Goal: Find specific page/section: Find specific page/section

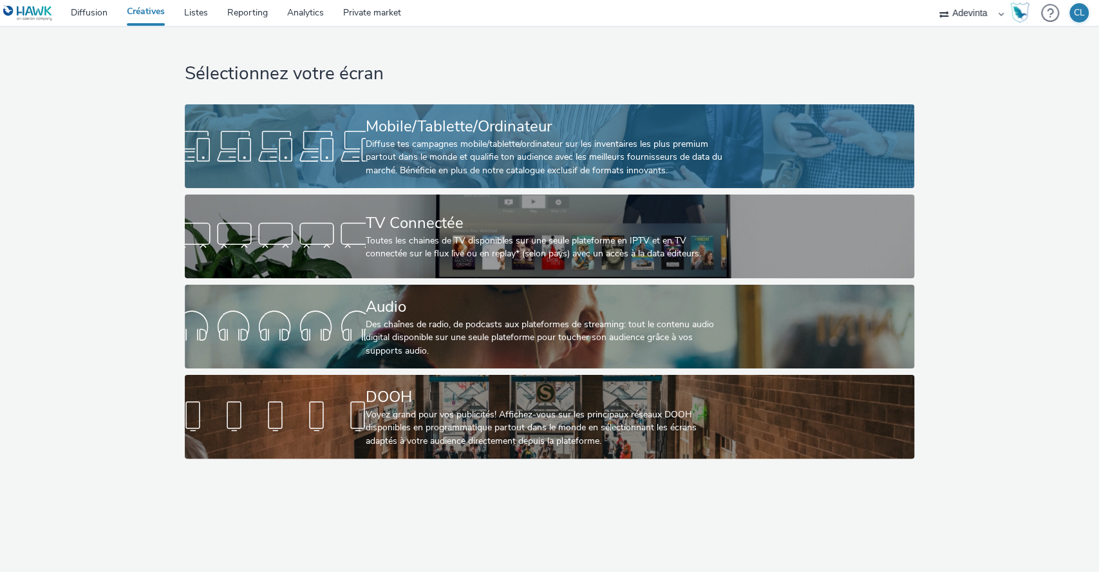
click at [613, 135] on div "Mobile/Tablette/Ordinateur" at bounding box center [547, 126] width 362 height 23
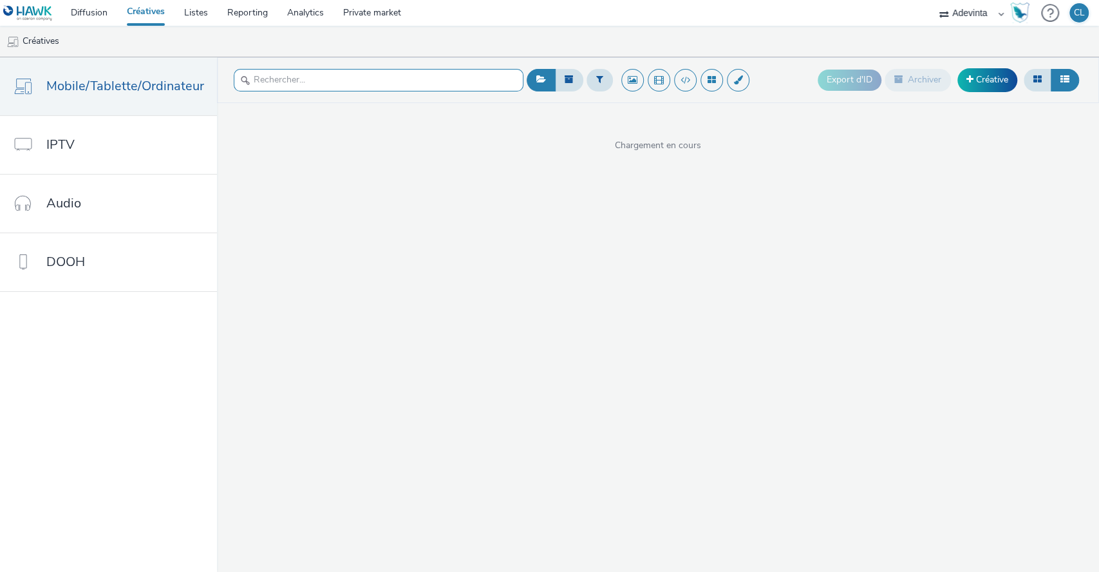
click at [377, 84] on input "text" at bounding box center [379, 80] width 290 height 23
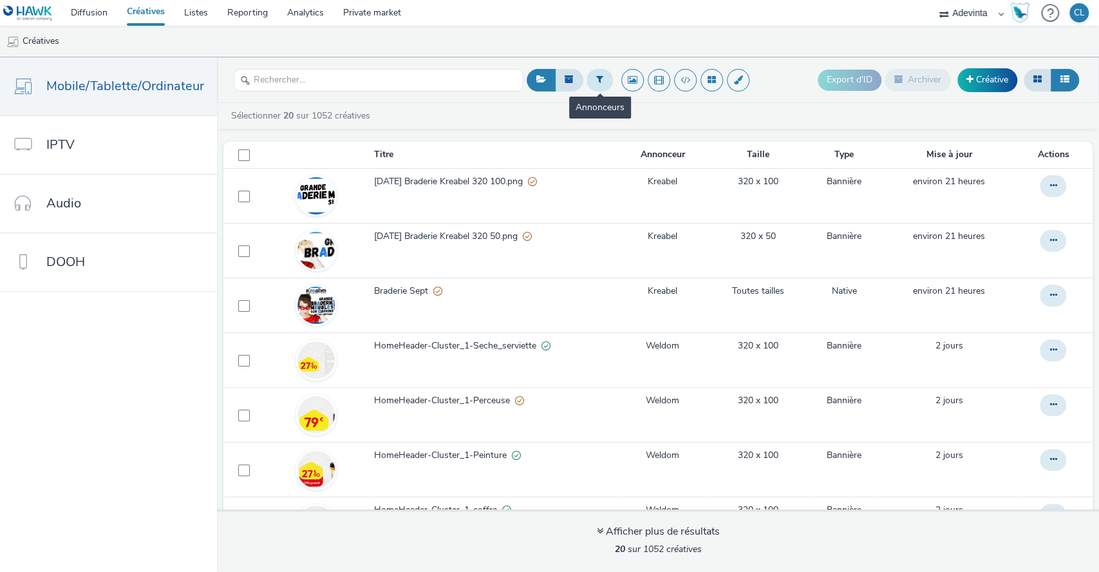
click at [597, 73] on button at bounding box center [600, 80] width 26 height 22
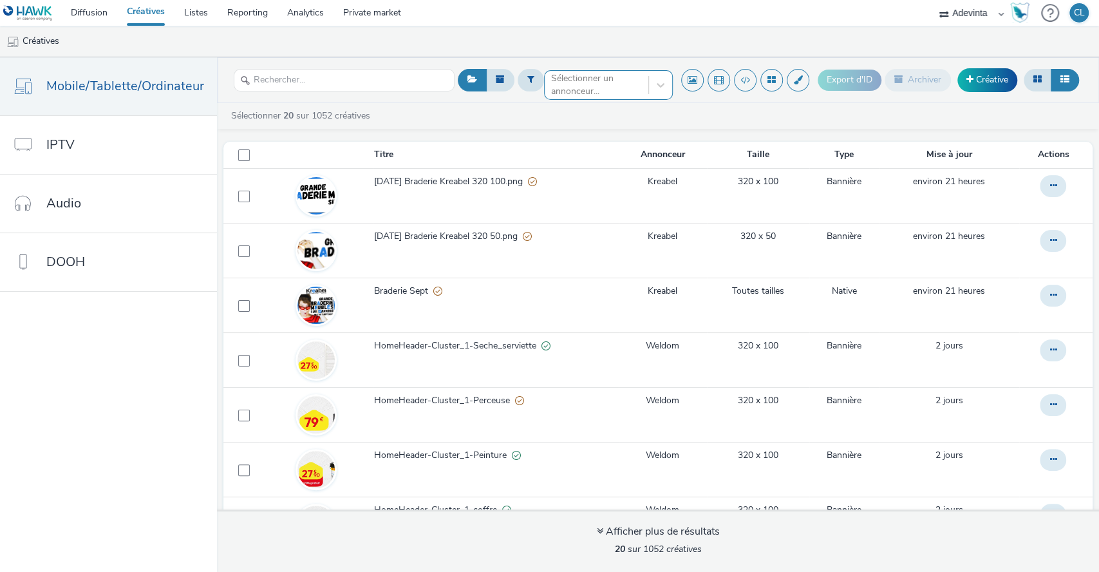
click at [595, 79] on div at bounding box center [596, 84] width 91 height 15
type input "WELDOM"
click at [601, 102] on li "Weldom" at bounding box center [608, 103] width 129 height 21
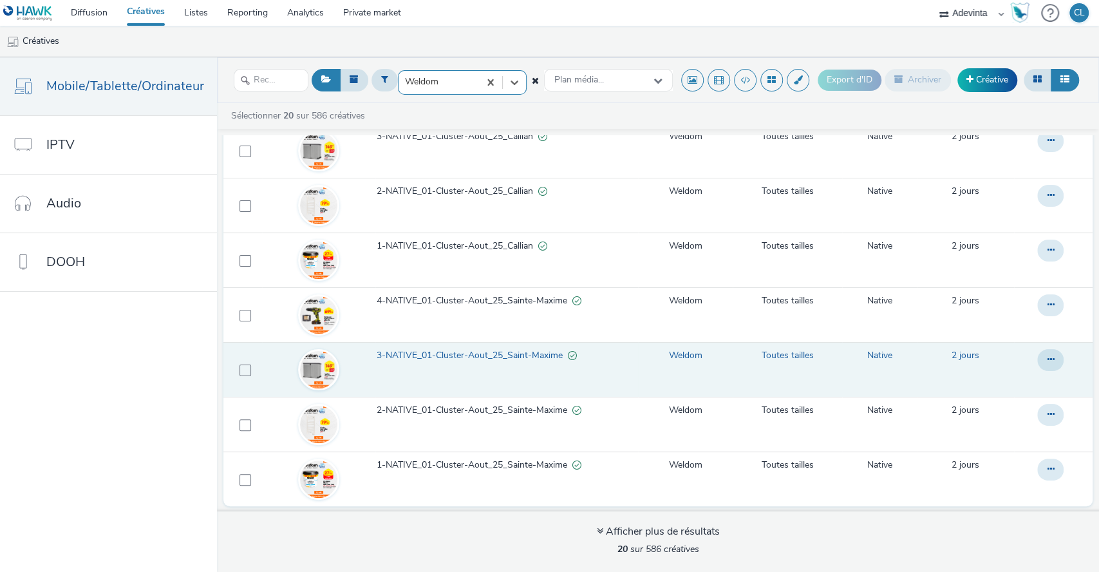
scroll to position [5, 0]
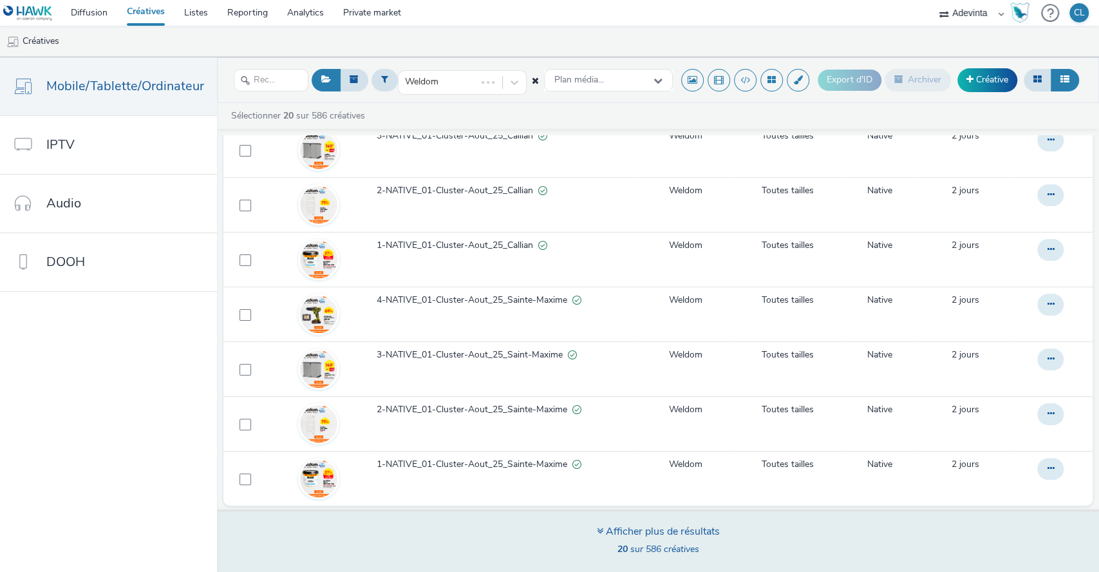
click at [672, 550] on span "20 sur 586 créatives" at bounding box center [658, 549] width 82 height 12
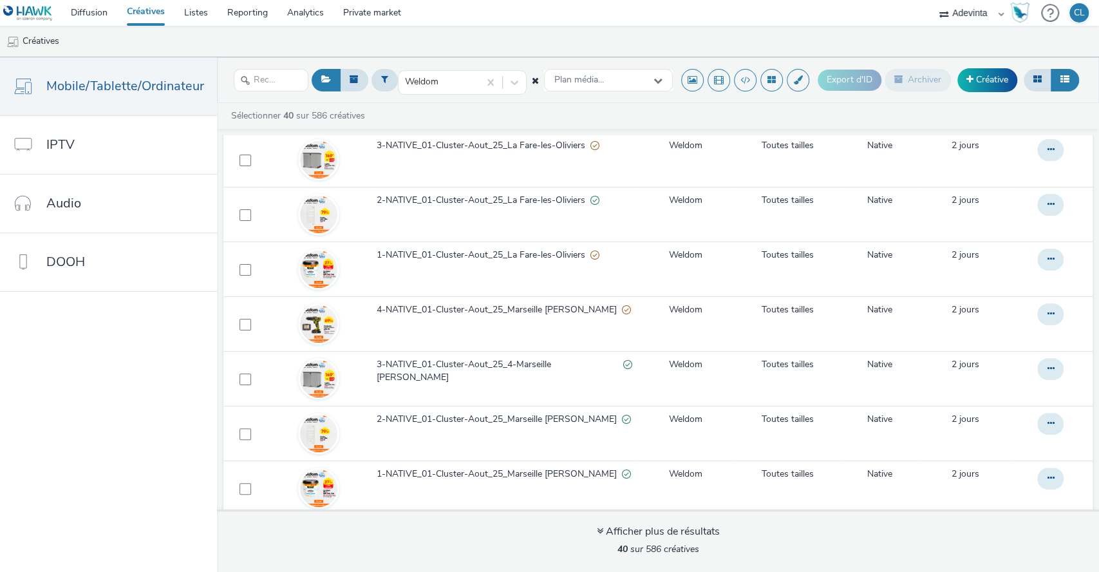
scroll to position [1846, 0]
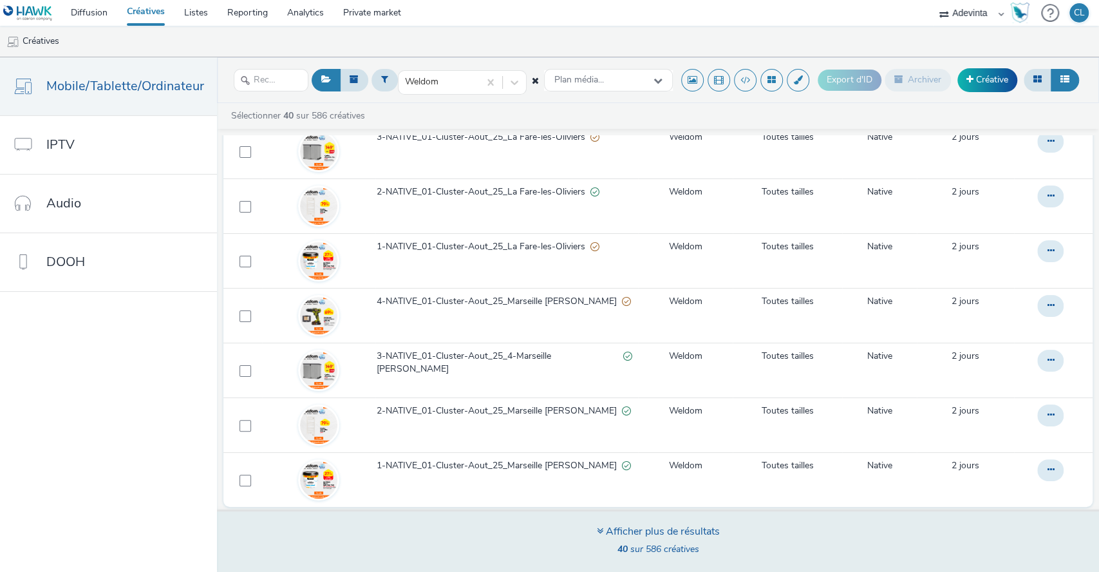
click at [649, 531] on div "Afficher plus de résultats" at bounding box center [658, 531] width 123 height 15
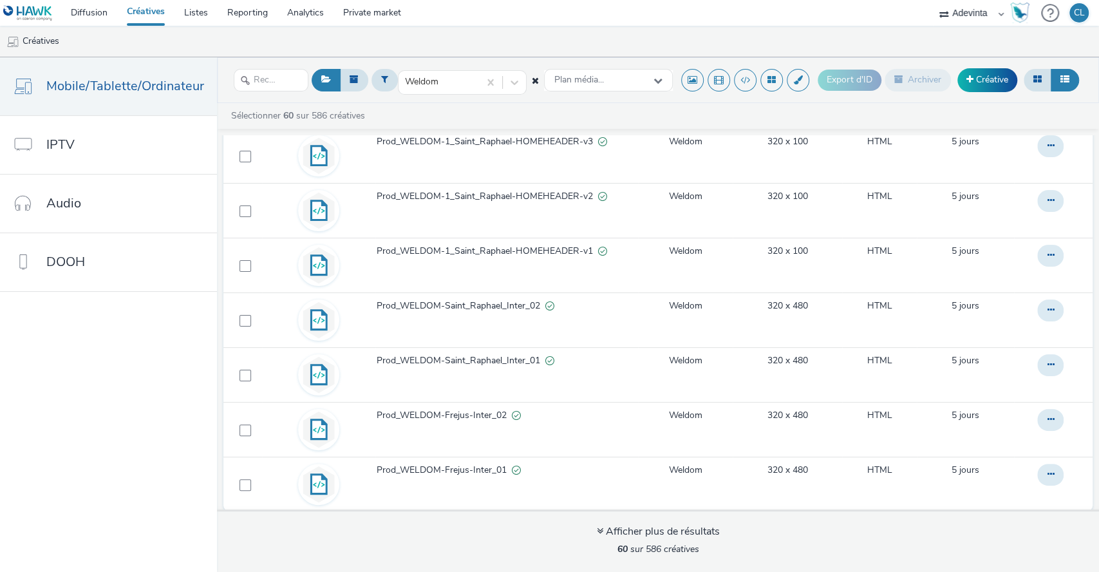
scroll to position [2939, 0]
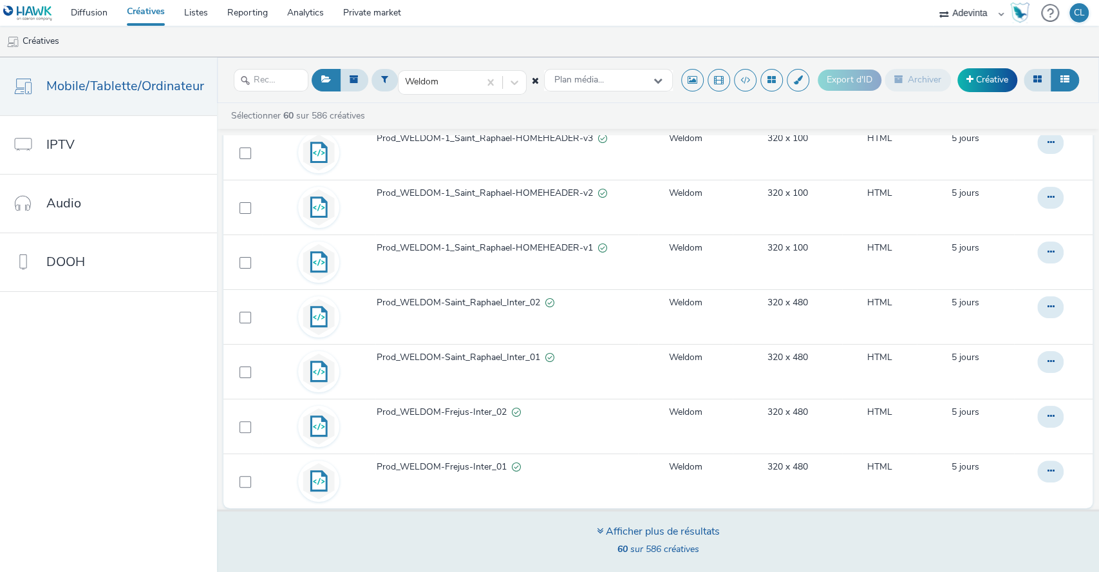
click at [582, 540] on div "Afficher plus de résultats 60 sur 586 créatives" at bounding box center [657, 540] width 891 height 62
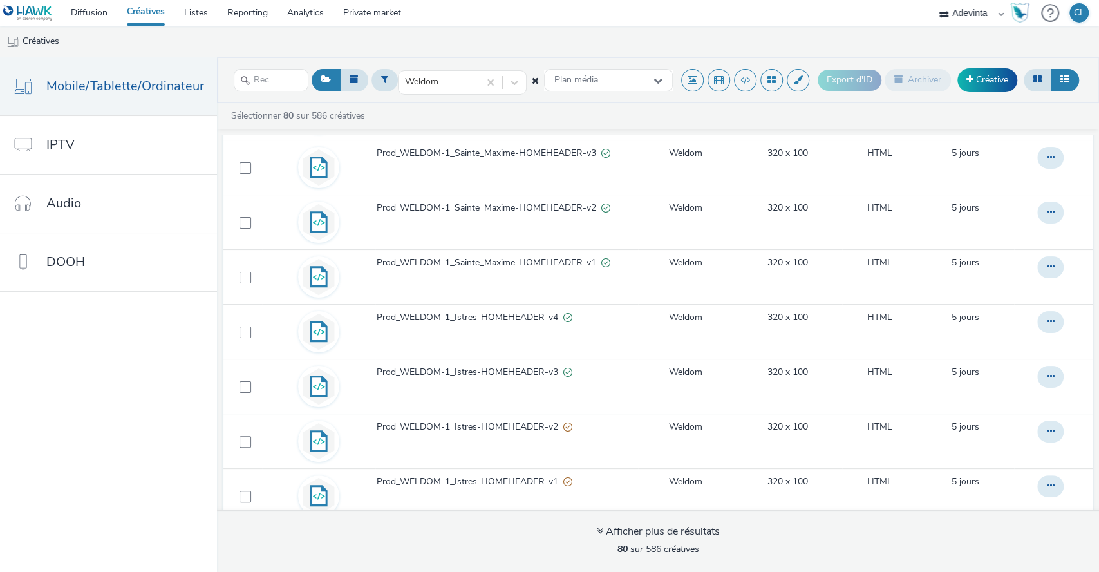
scroll to position [4032, 0]
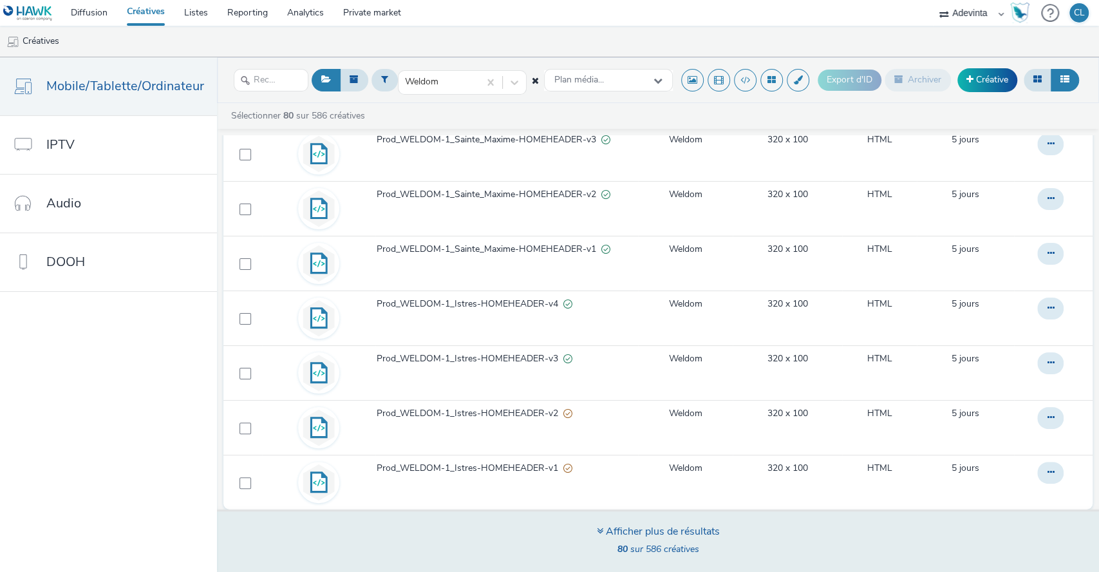
click at [581, 541] on div "Afficher plus de résultats 80 sur 586 créatives" at bounding box center [657, 540] width 891 height 62
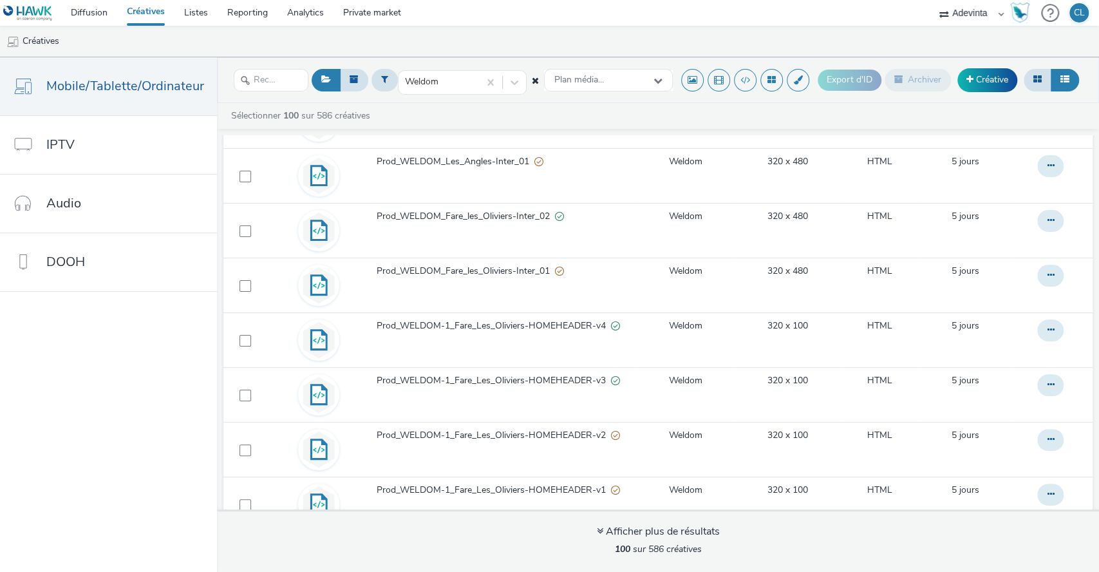
scroll to position [5125, 0]
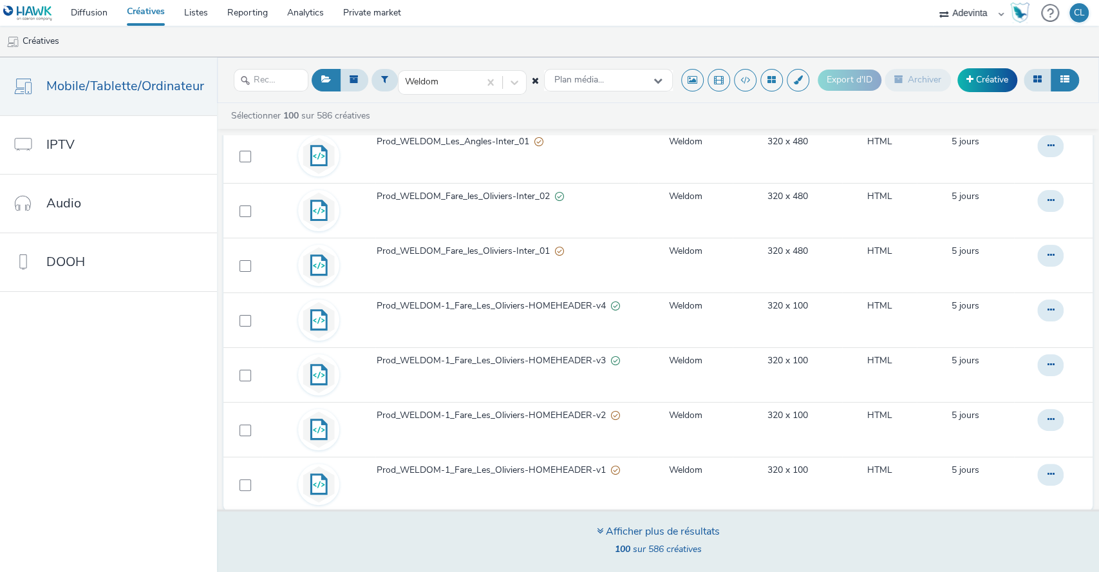
click at [588, 542] on div "Afficher plus de résultats 100 sur 586 créatives" at bounding box center [657, 540] width 891 height 62
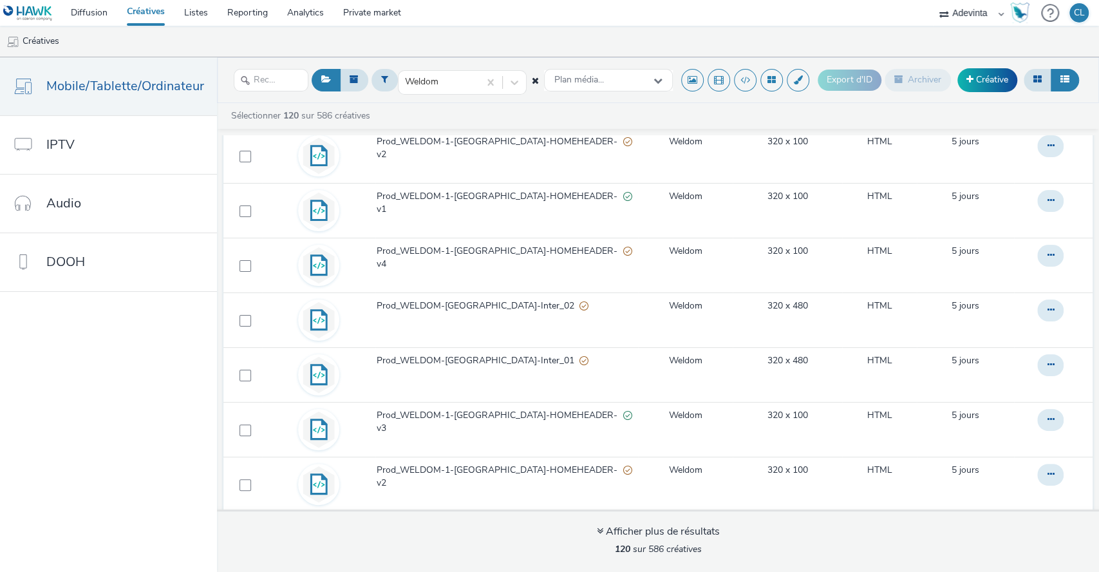
scroll to position [6218, 0]
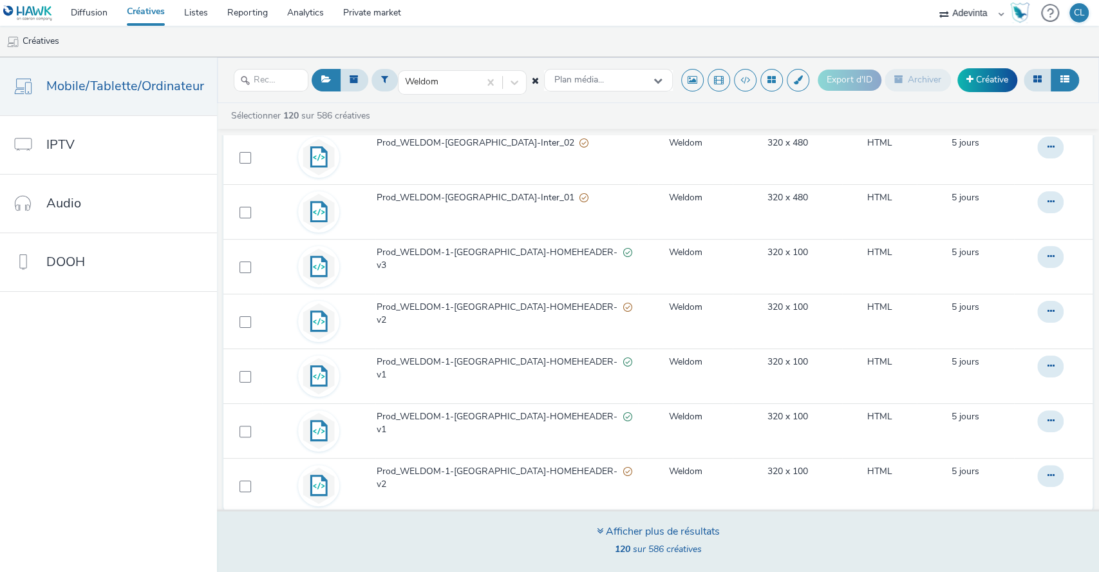
click at [545, 529] on div "Afficher plus de résultats 120 sur 586 créatives" at bounding box center [657, 540] width 891 height 62
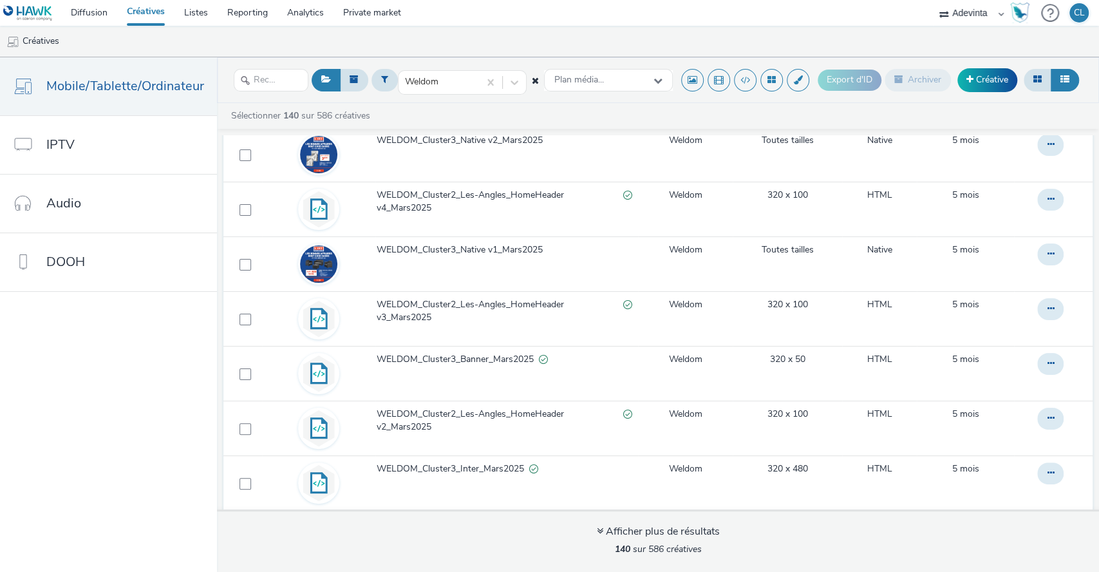
scroll to position [7097, 0]
